Goal: Find specific page/section: Find specific page/section

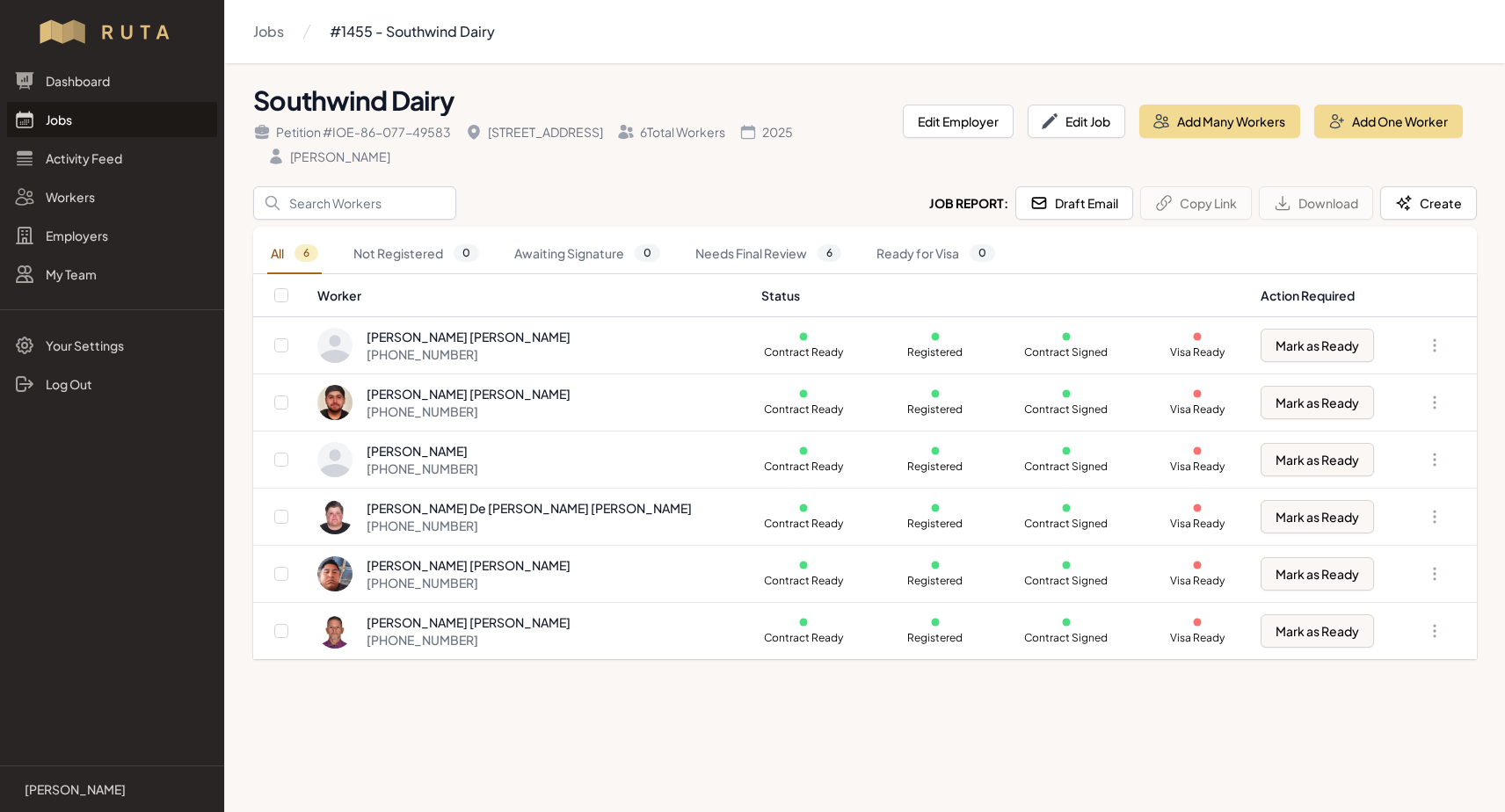
click at [49, 124] on link "Jobs" at bounding box center [112, 119] width 210 height 35
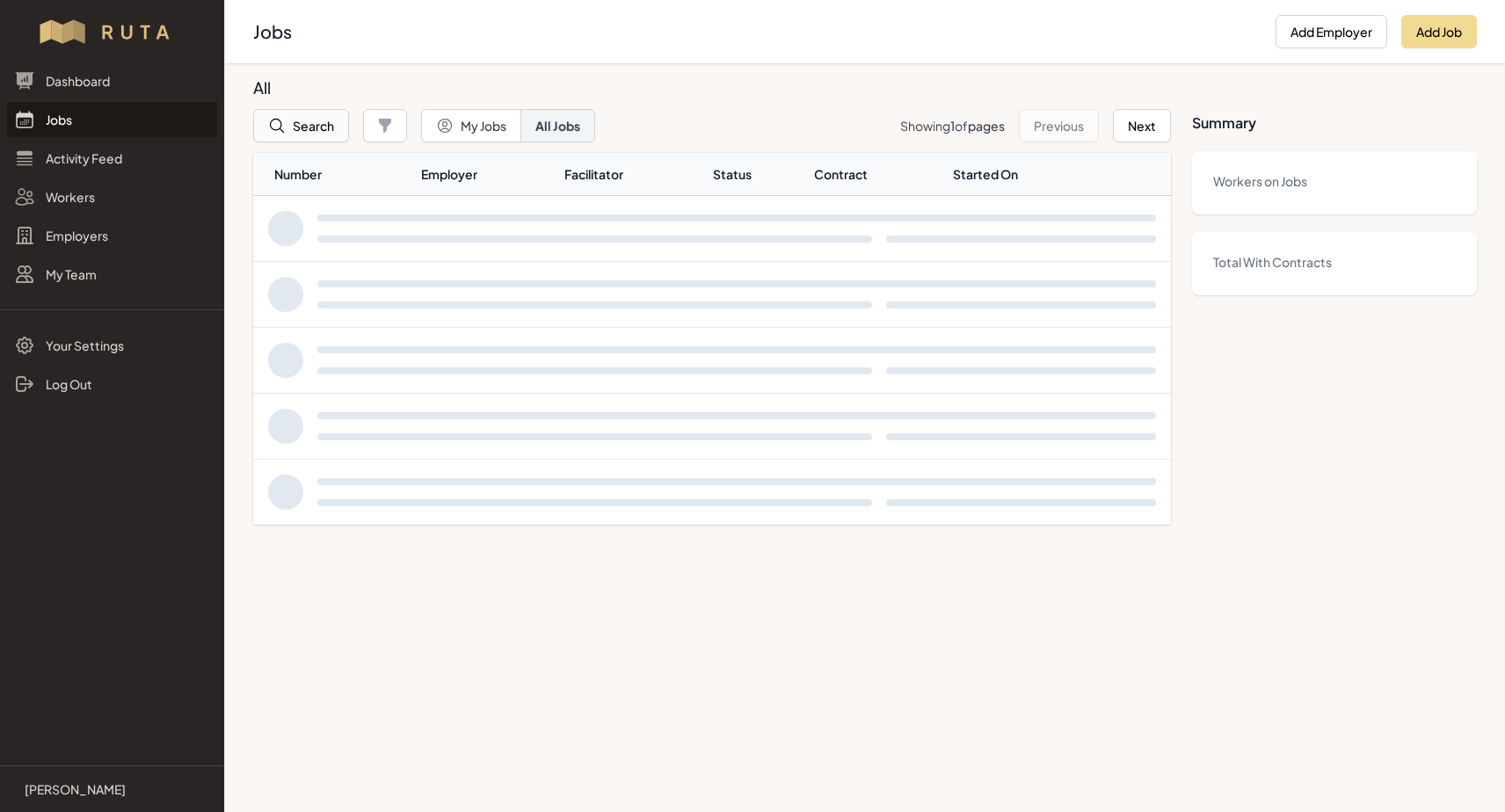
click at [325, 121] on button "Search" at bounding box center [300, 125] width 95 height 33
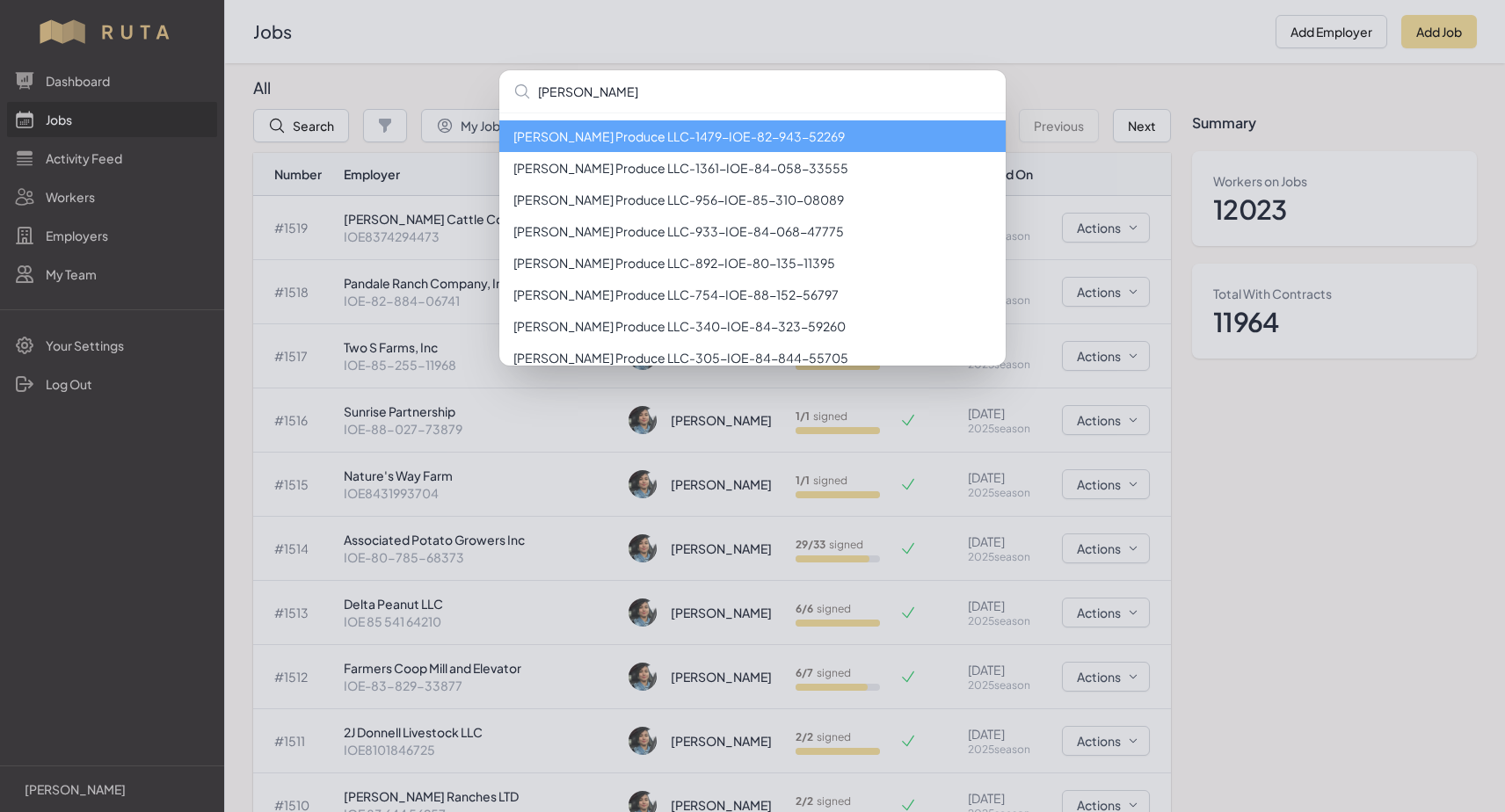
type input "[PERSON_NAME]"
click at [621, 137] on li "[PERSON_NAME] Produce LLC - 1479 - IOE-82-943-52269" at bounding box center [752, 135] width 506 height 31
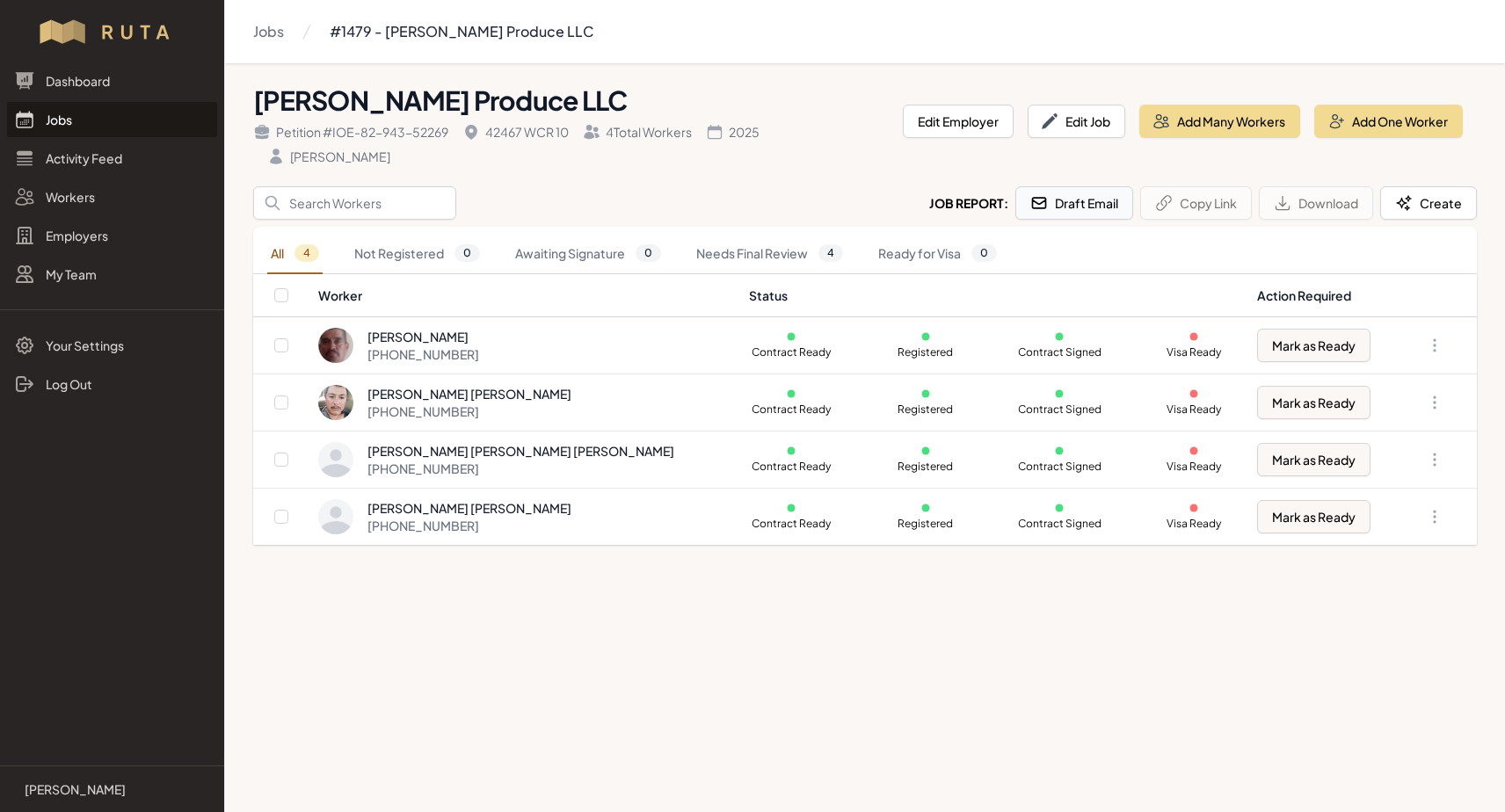
click at [1045, 202] on button "Draft Email" at bounding box center [1074, 202] width 118 height 33
click at [63, 123] on link "Jobs" at bounding box center [112, 119] width 210 height 35
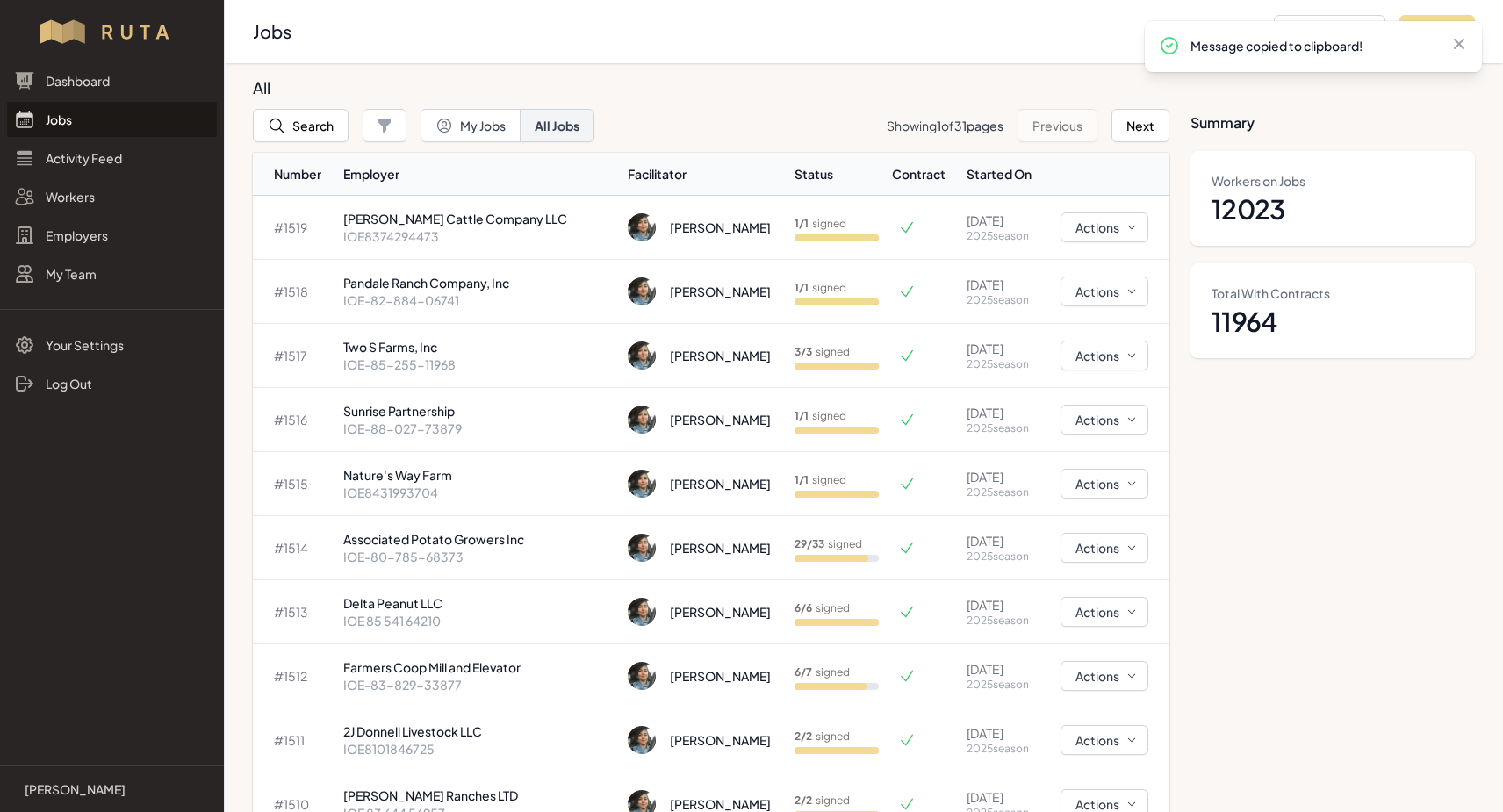
click at [46, 113] on link "Jobs" at bounding box center [112, 118] width 210 height 35
click at [299, 126] on button "Search" at bounding box center [300, 125] width 95 height 33
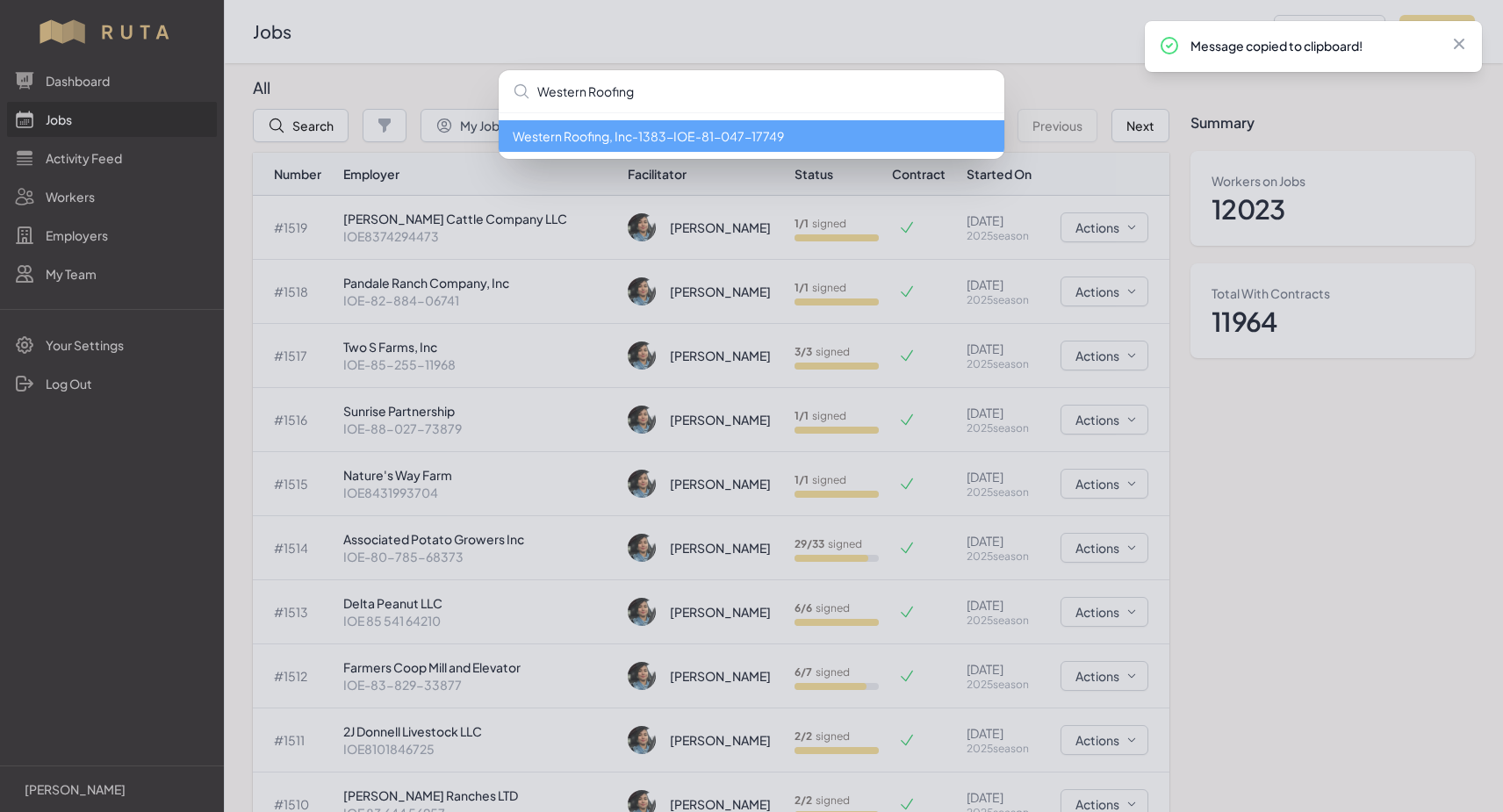
type input "Western Roofing"
click at [589, 147] on li "Western Roofing, Inc - 1383 - IOE-81-047-17749" at bounding box center [752, 135] width 506 height 31
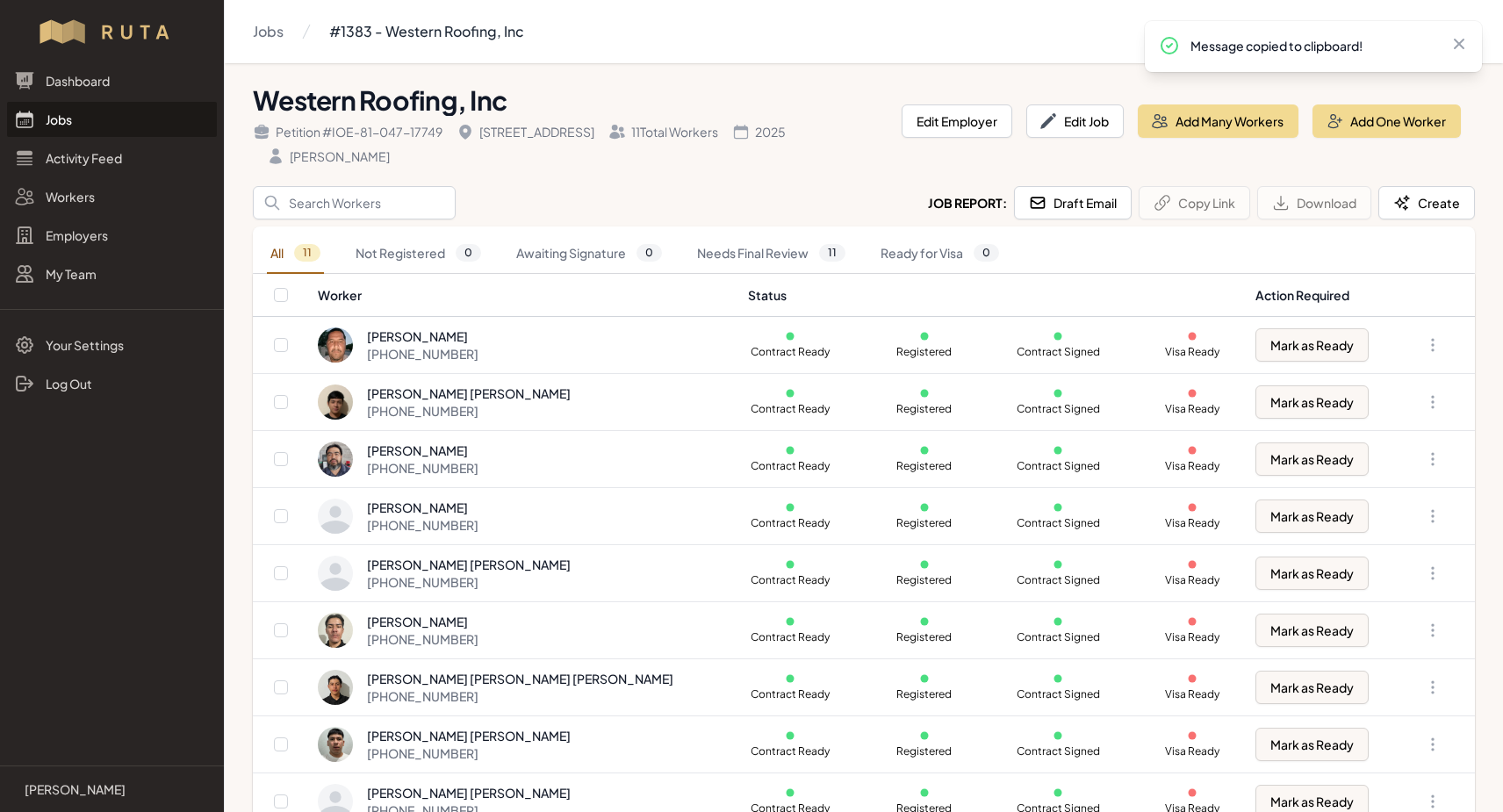
click at [53, 123] on link "Jobs" at bounding box center [112, 118] width 210 height 35
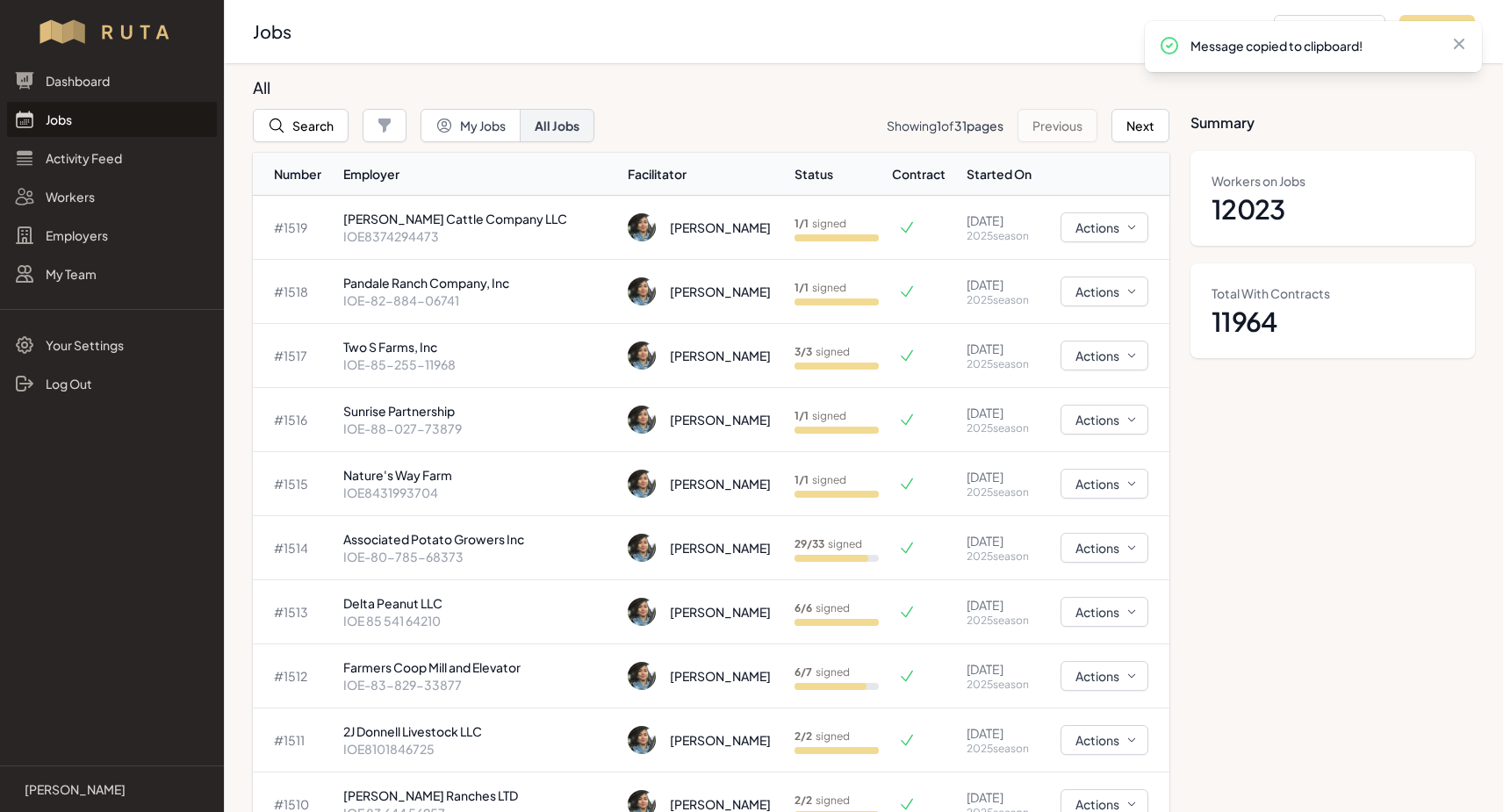
click at [53, 123] on link "Jobs" at bounding box center [112, 118] width 210 height 35
